Goal: Task Accomplishment & Management: Manage account settings

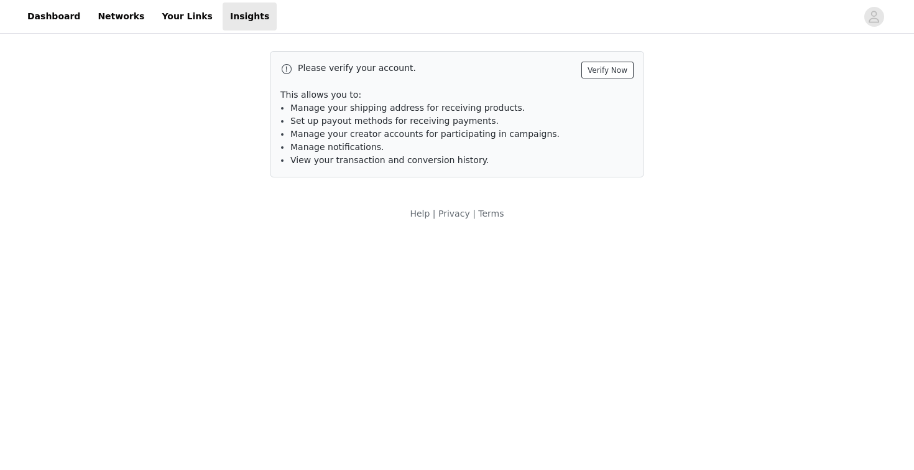
click at [608, 75] on button "Verify Now" at bounding box center [608, 70] width 52 height 17
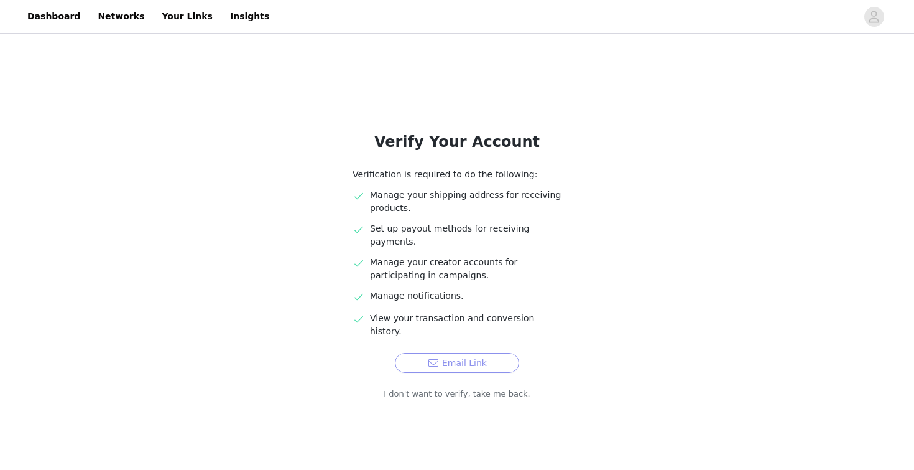
click at [477, 353] on button "Email Link" at bounding box center [457, 363] width 124 height 20
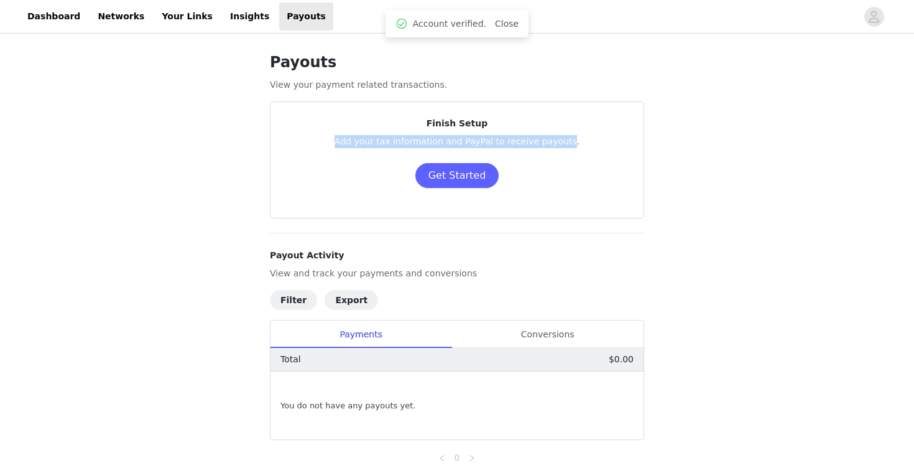
drag, startPoint x: 336, startPoint y: 144, endPoint x: 567, endPoint y: 145, distance: 230.8
click at [567, 145] on p "Add your tax information and PayPal to receive payouts." at bounding box center [457, 141] width 343 height 13
click at [570, 157] on div "Finish Setup Add your tax information and PayPal to receive payouts. Get Started" at bounding box center [457, 160] width 343 height 86
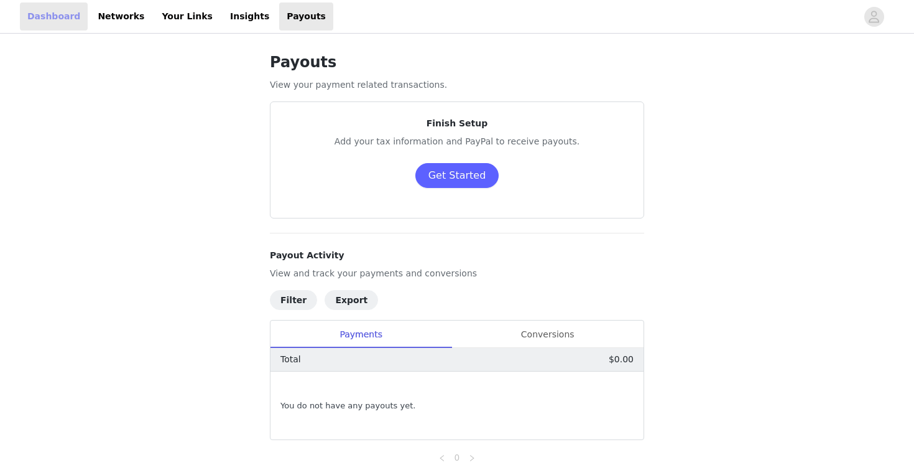
click at [68, 19] on link "Dashboard" at bounding box center [54, 16] width 68 height 28
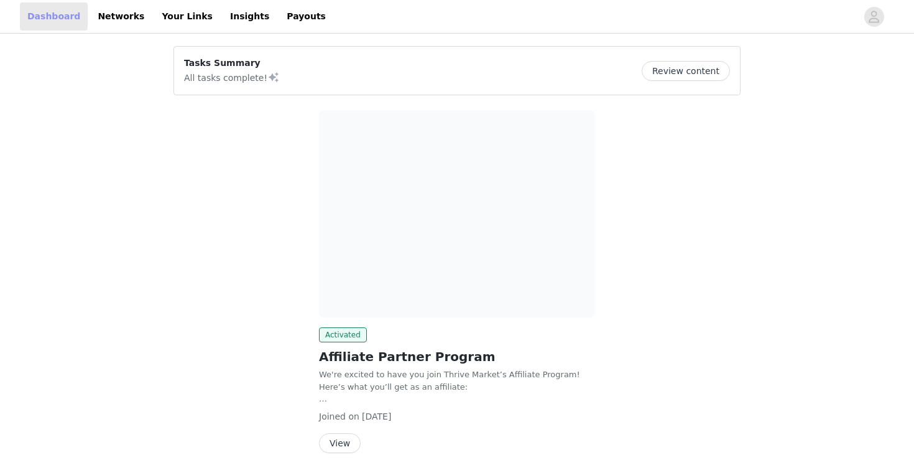
scroll to position [45, 0]
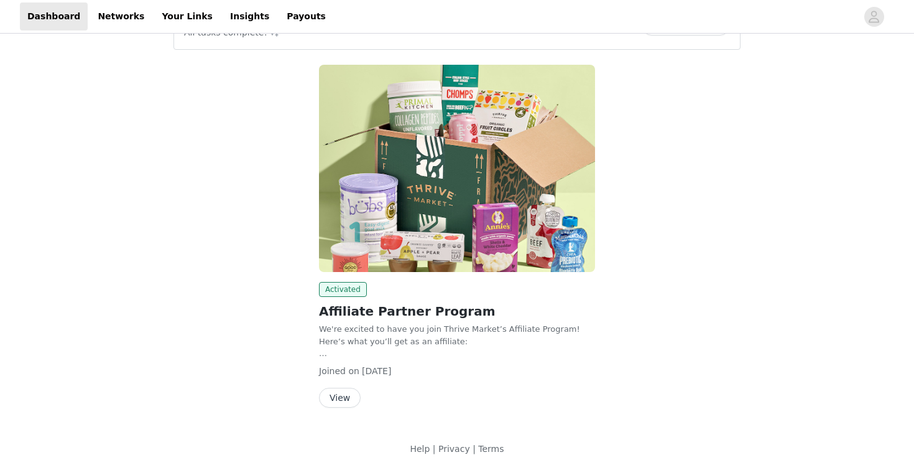
click at [347, 388] on button "View" at bounding box center [340, 398] width 42 height 20
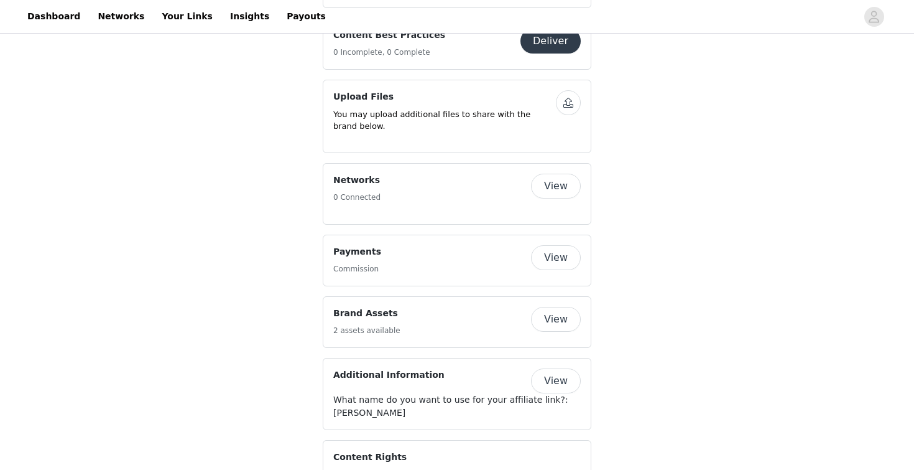
scroll to position [719, 0]
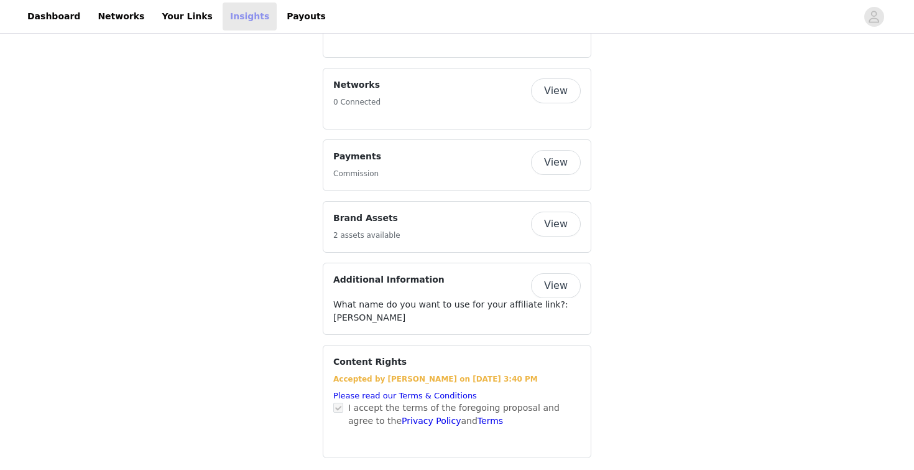
click at [223, 16] on link "Insights" at bounding box center [250, 16] width 54 height 28
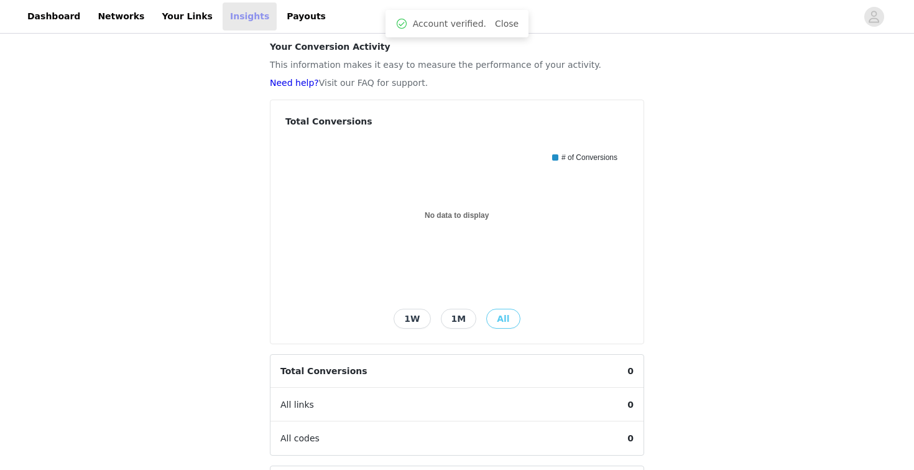
scroll to position [72, 0]
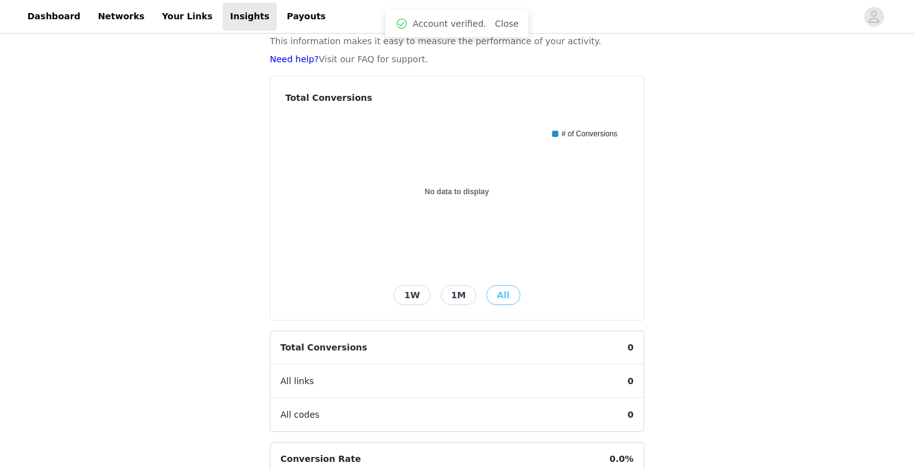
click at [459, 294] on button "1M" at bounding box center [459, 295] width 36 height 20
click at [493, 294] on button "All" at bounding box center [503, 295] width 34 height 20
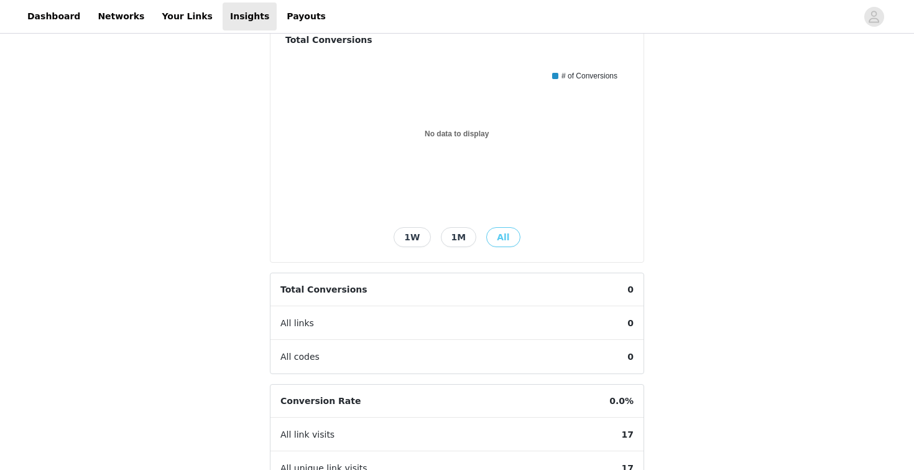
scroll to position [0, 0]
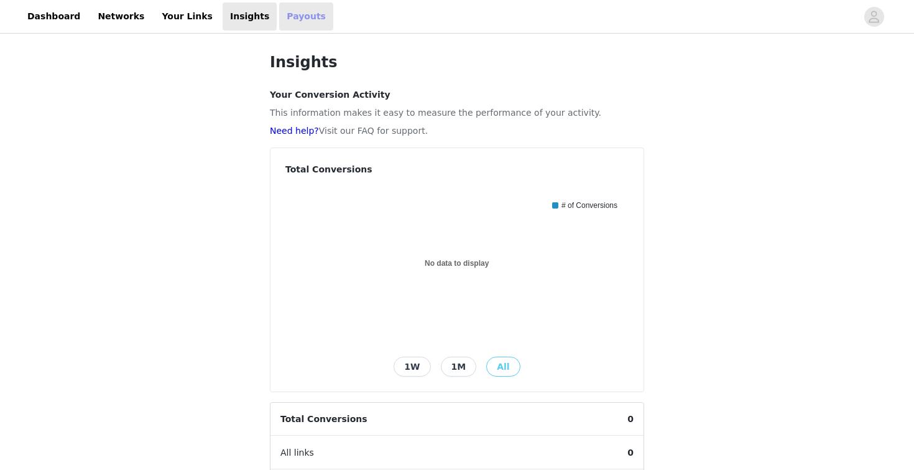
click at [279, 13] on link "Payouts" at bounding box center [306, 16] width 54 height 28
